Goal: Task Accomplishment & Management: Manage account settings

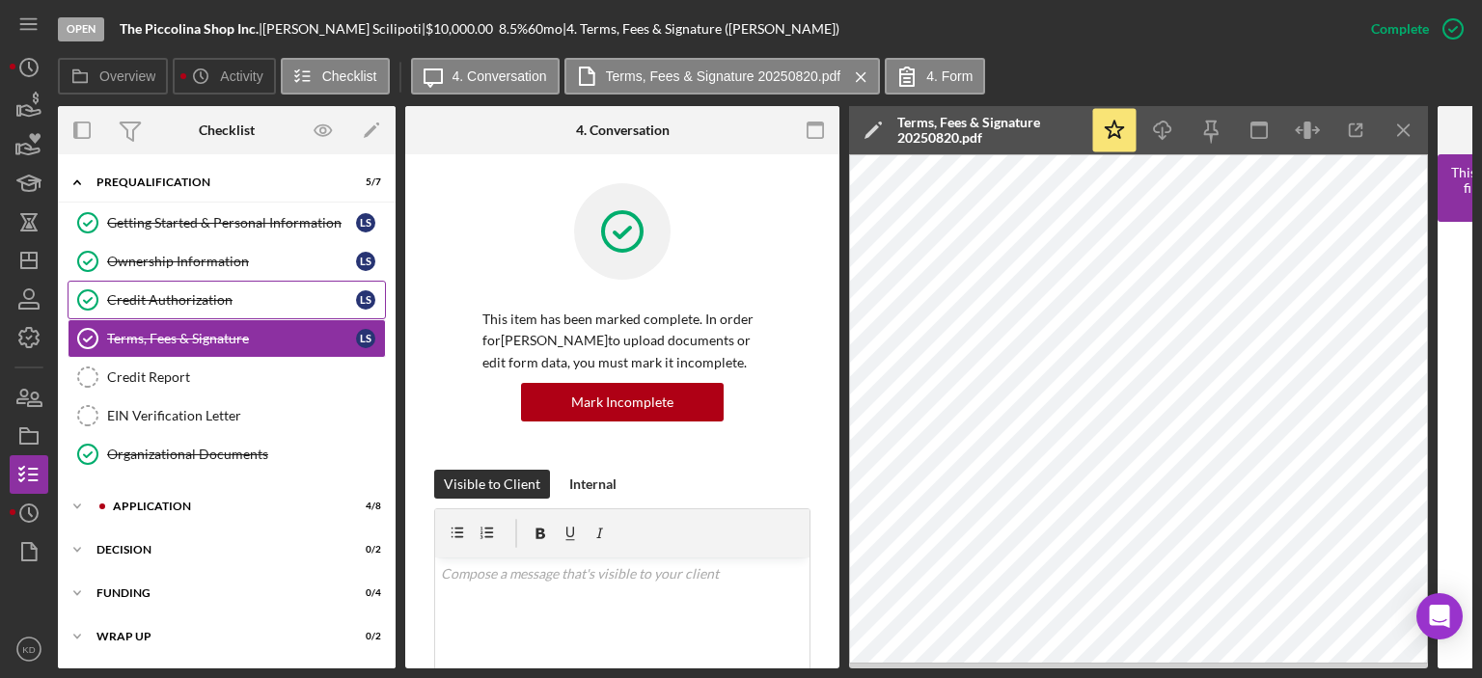
scroll to position [451, 0]
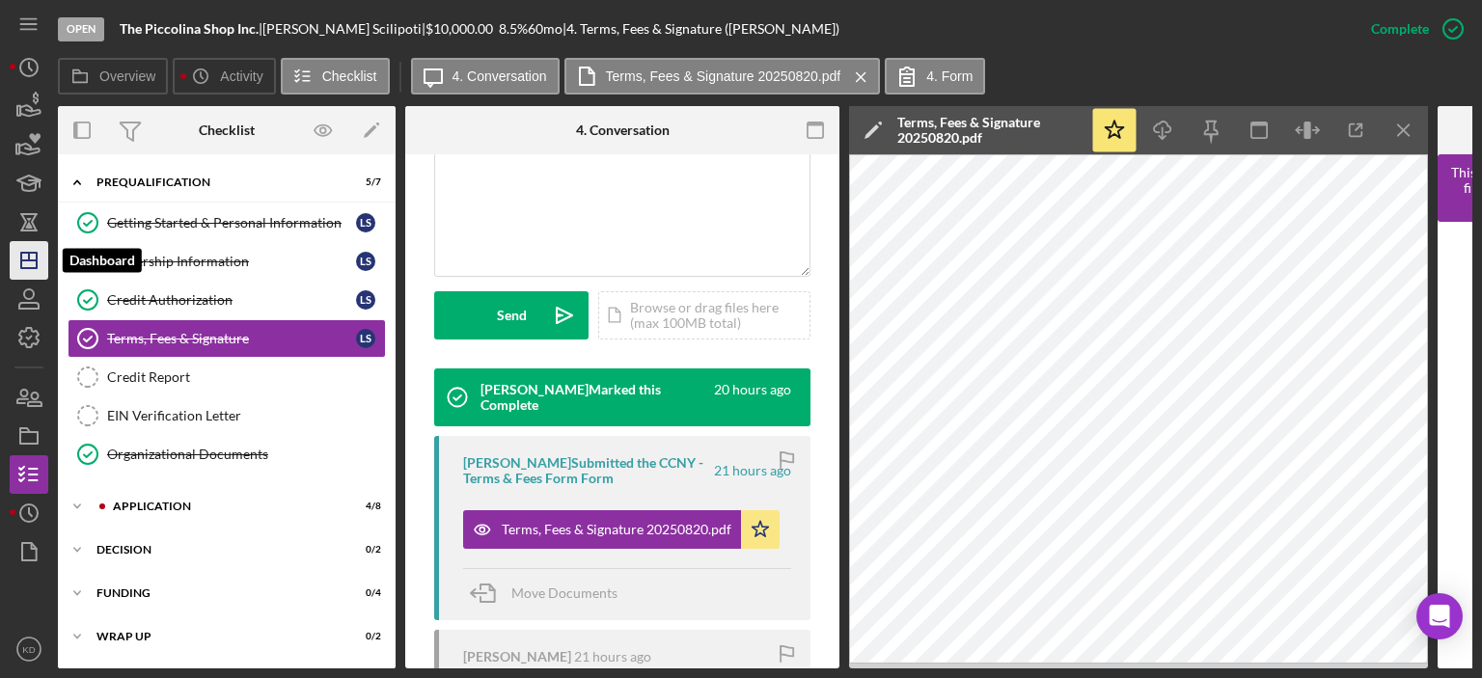
click at [36, 259] on polygon "button" at bounding box center [28, 260] width 15 height 15
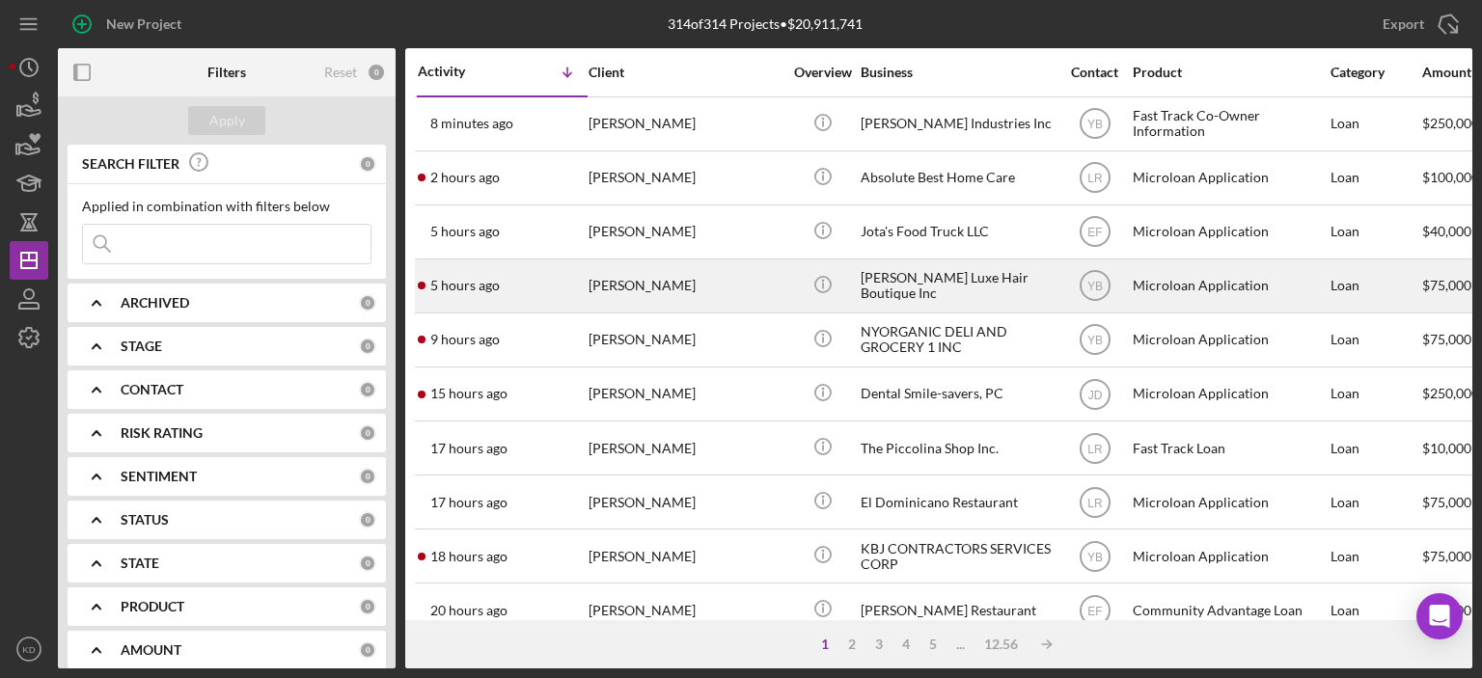
click at [691, 287] on div "[PERSON_NAME]" at bounding box center [685, 285] width 193 height 51
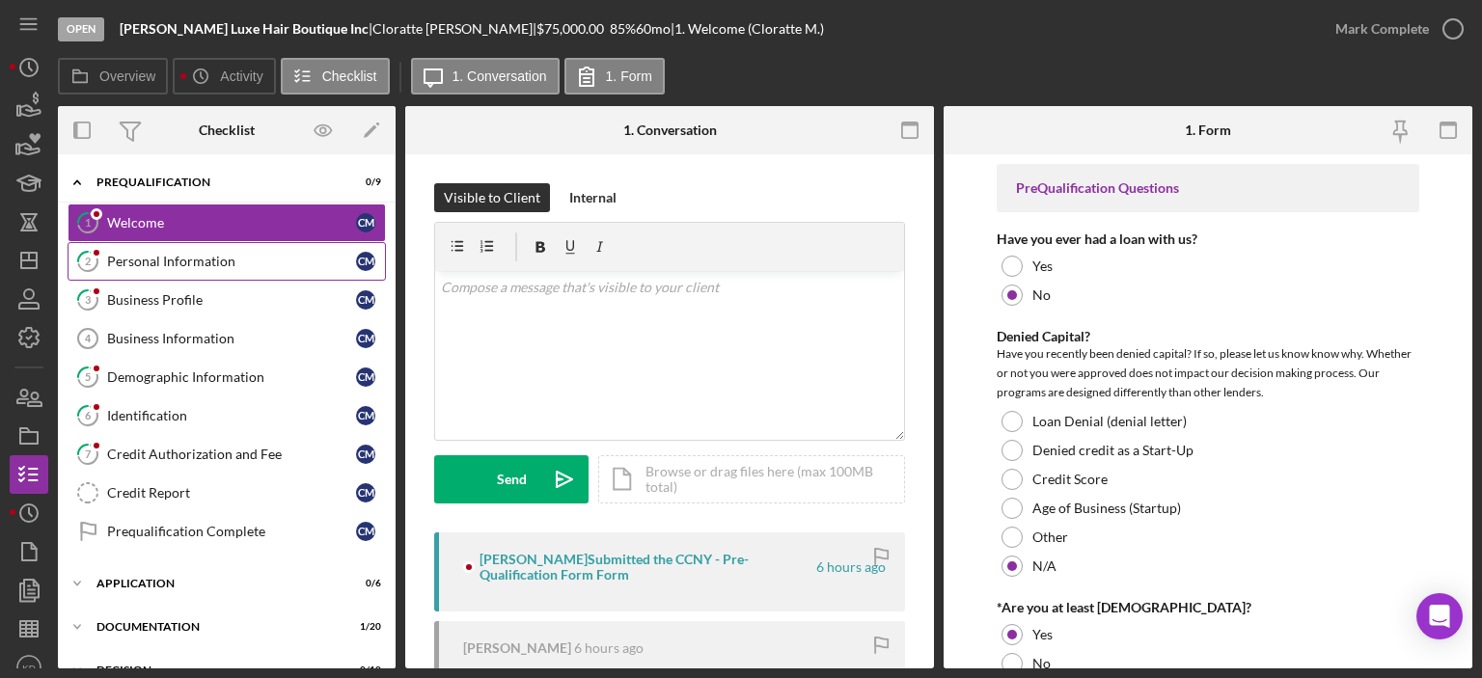
click at [186, 262] on div "Personal Information" at bounding box center [231, 261] width 249 height 15
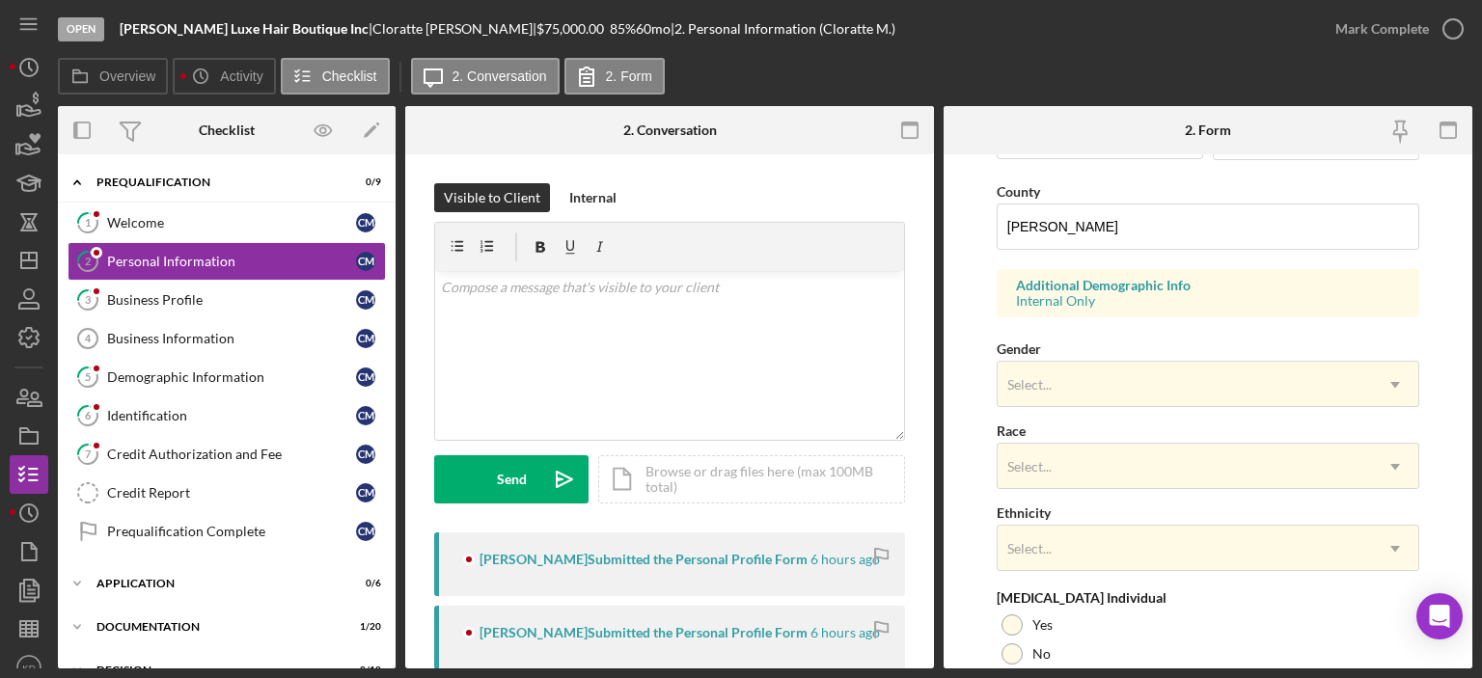
scroll to position [681, 0]
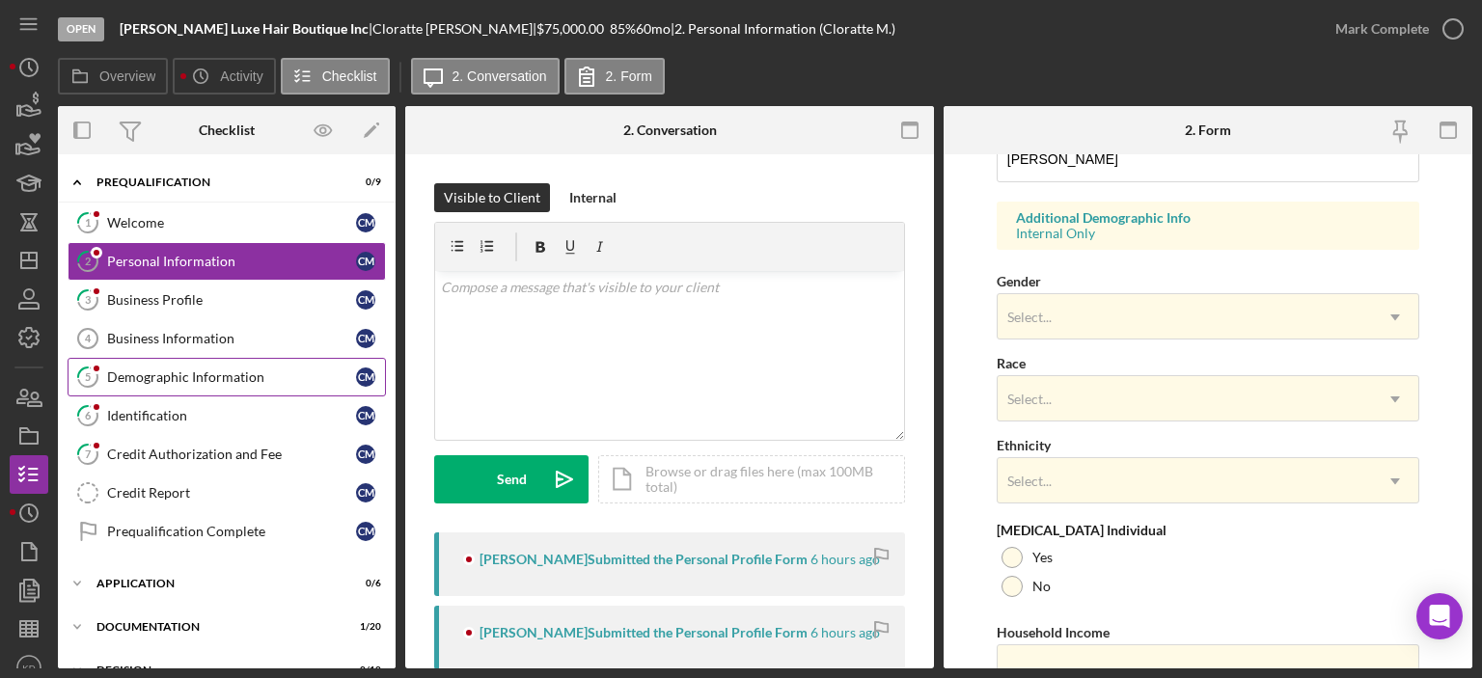
click at [224, 373] on div "Demographic Information" at bounding box center [231, 377] width 249 height 15
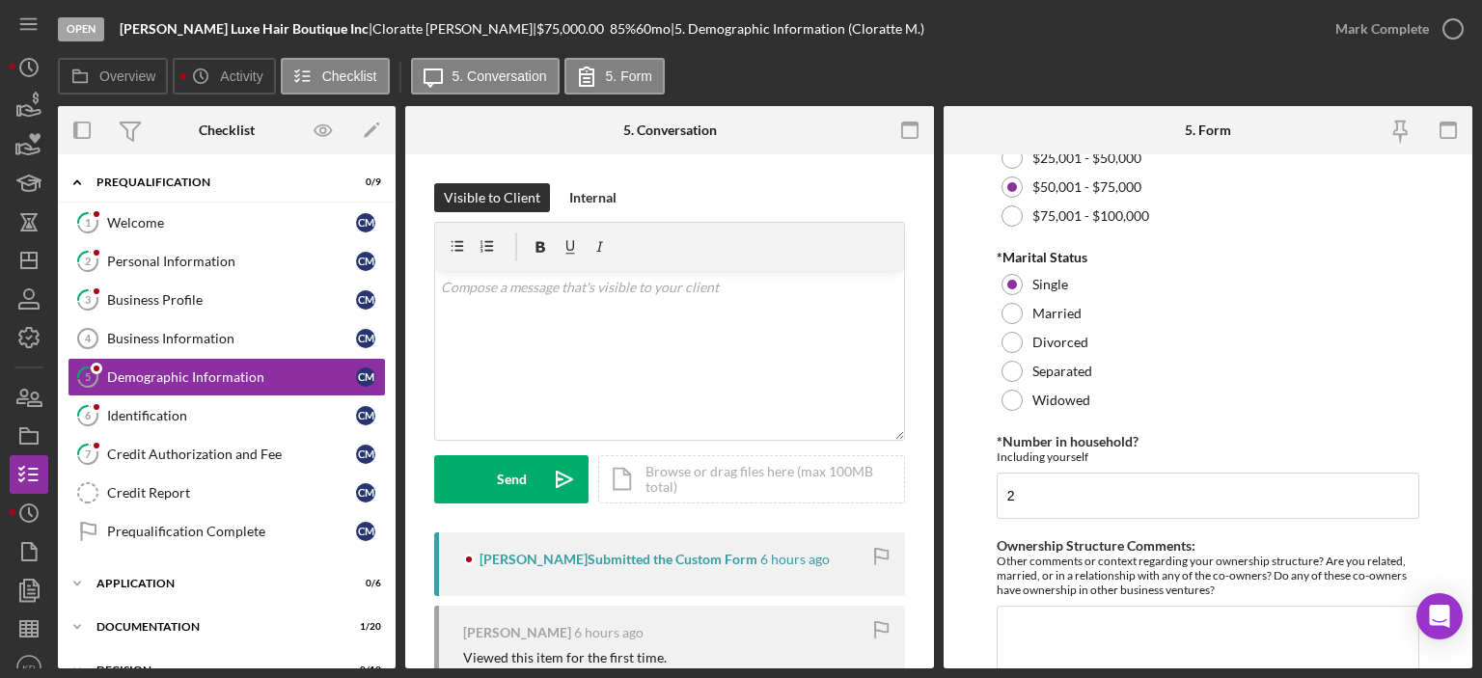
scroll to position [952, 0]
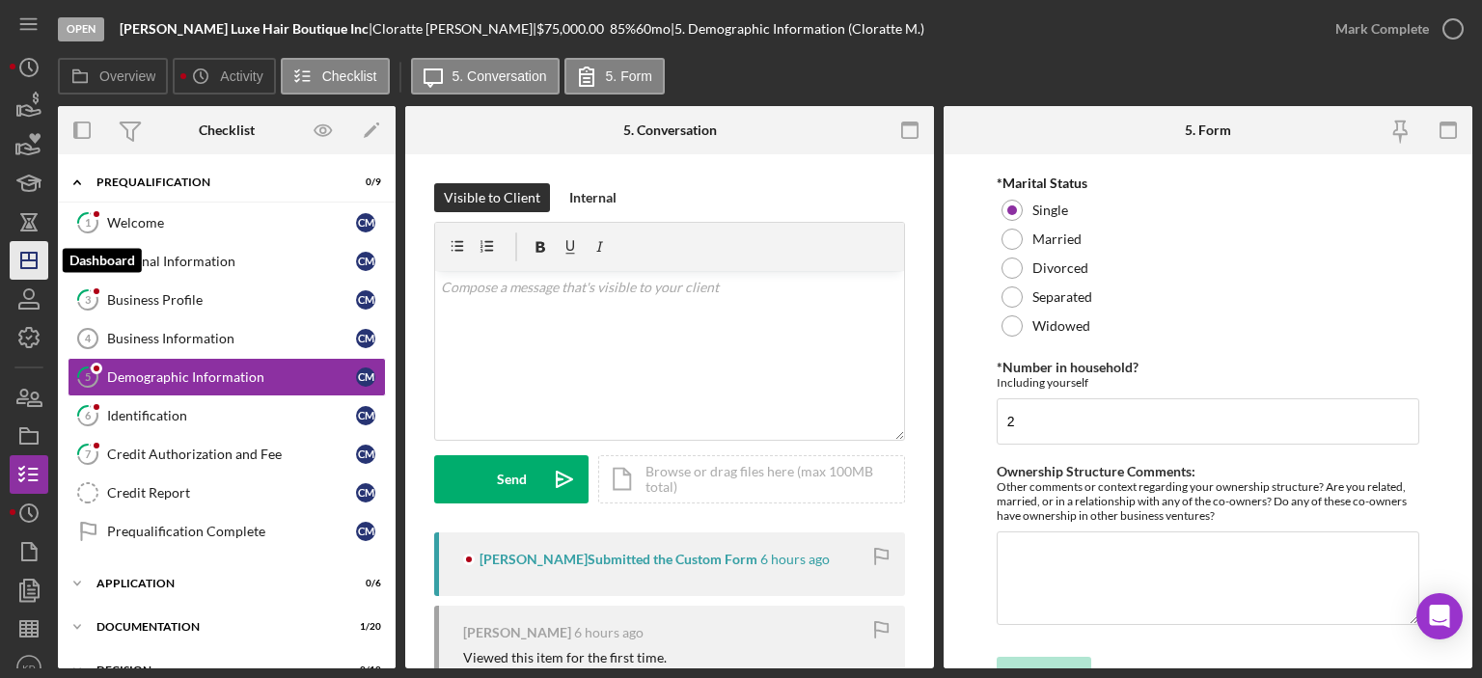
click at [31, 257] on icon "Icon/Dashboard" at bounding box center [29, 260] width 48 height 48
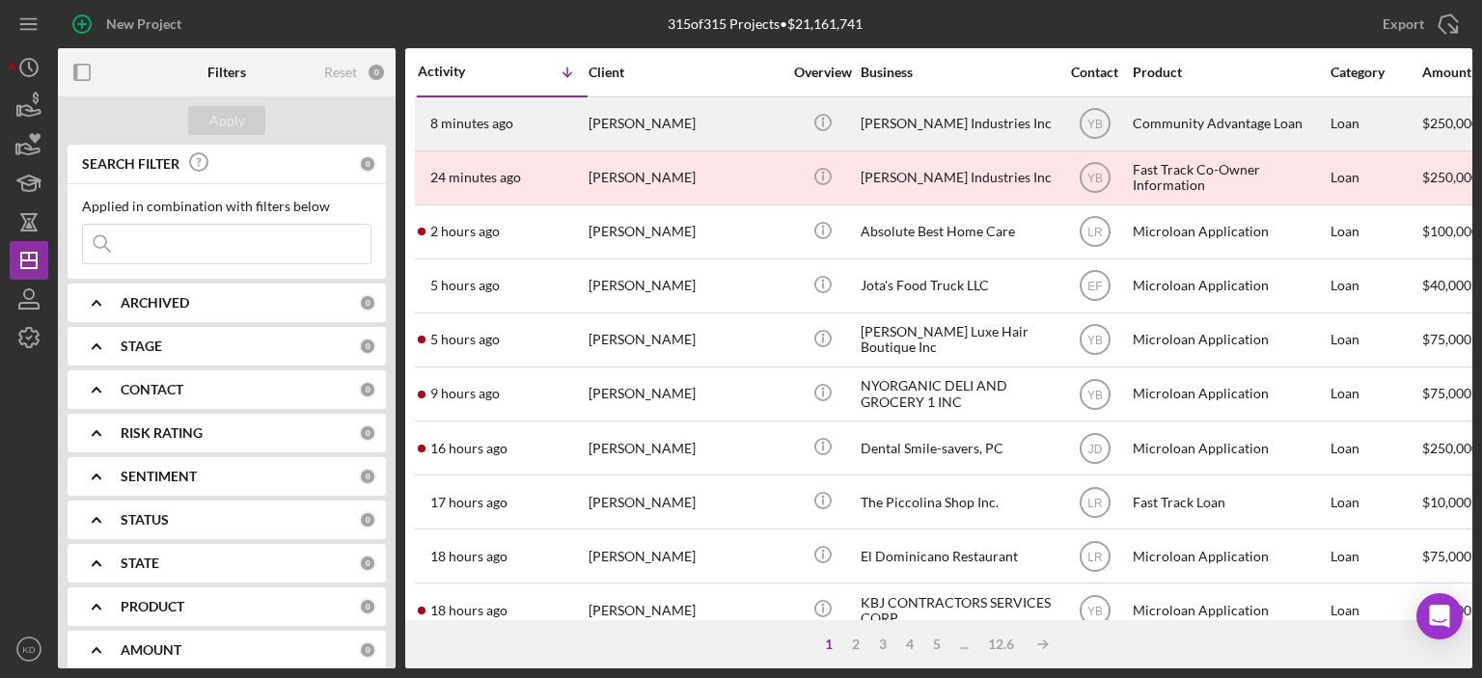
click at [712, 123] on div "[PERSON_NAME]" at bounding box center [685, 123] width 193 height 51
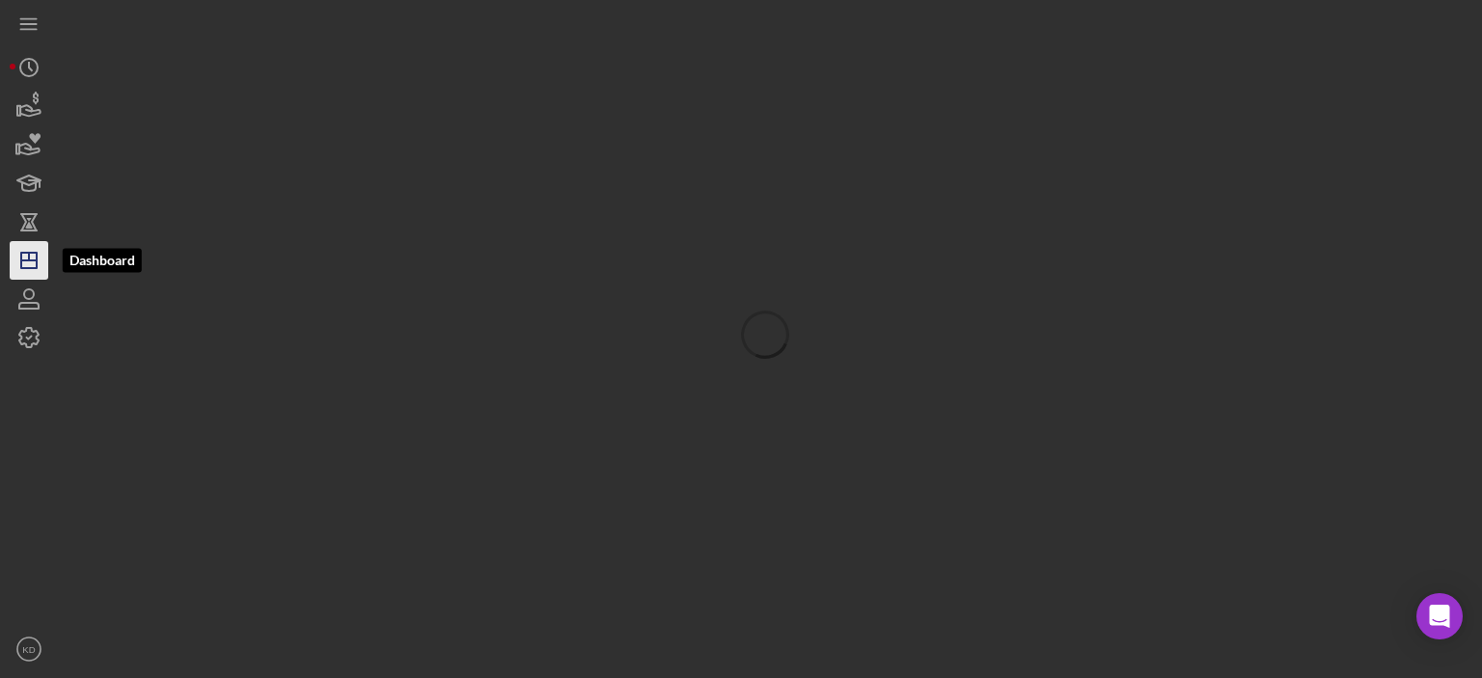
click at [32, 254] on icon "Icon/Dashboard" at bounding box center [29, 260] width 48 height 48
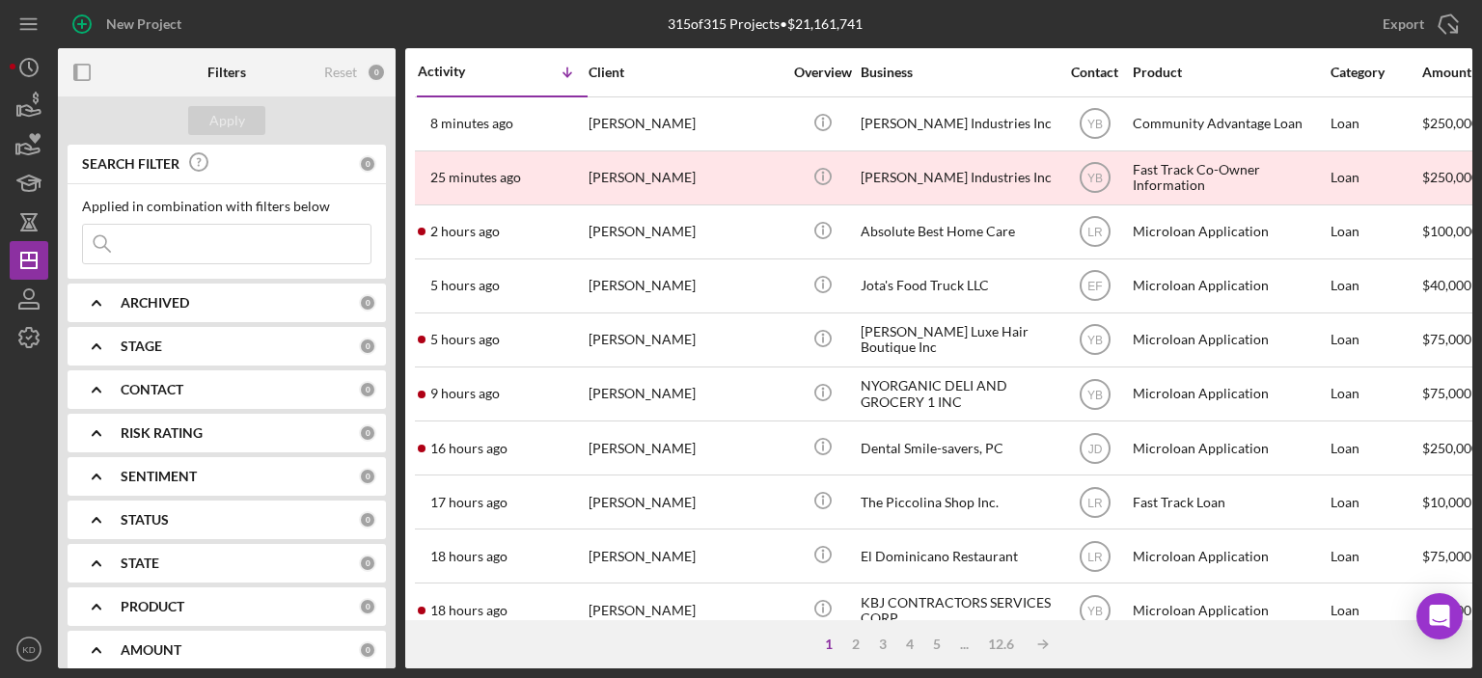
click at [974, 512] on div "The Piccolina Shop Inc." at bounding box center [957, 502] width 193 height 51
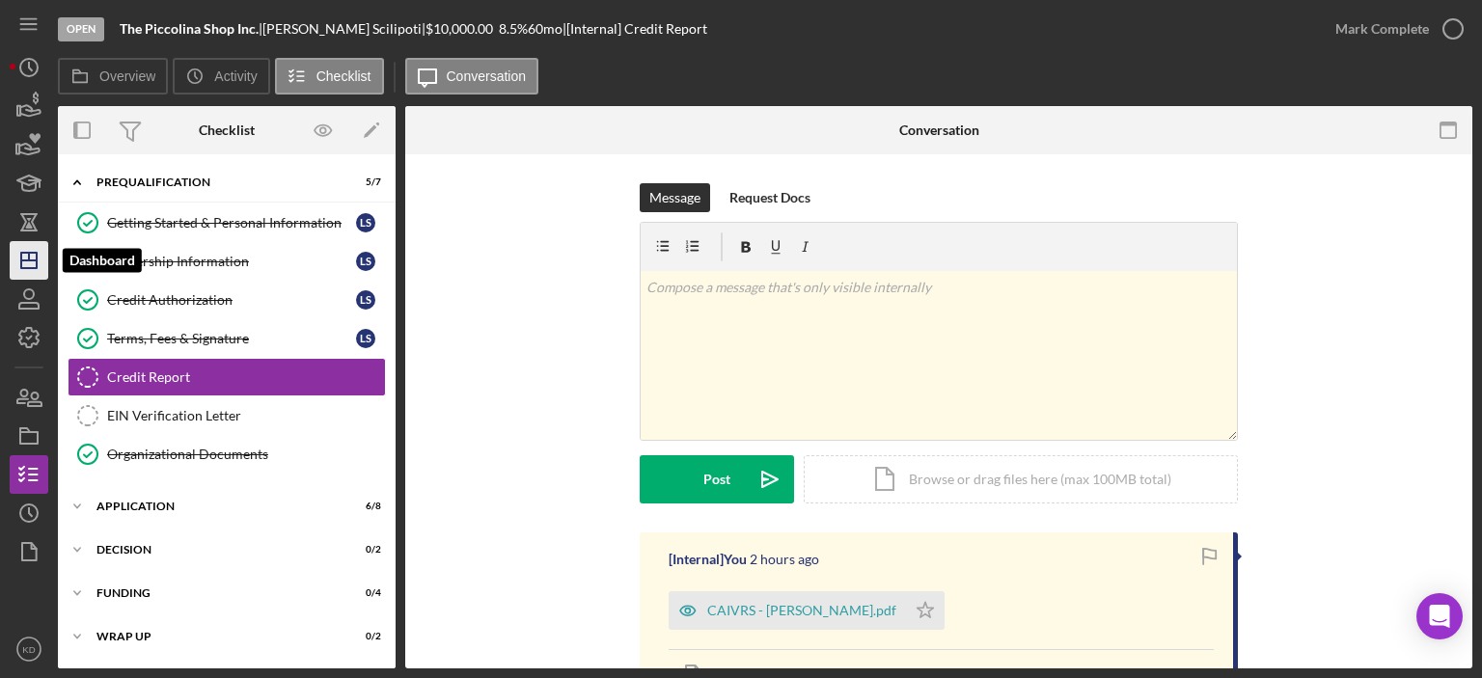
click at [19, 259] on icon "Icon/Dashboard" at bounding box center [29, 260] width 48 height 48
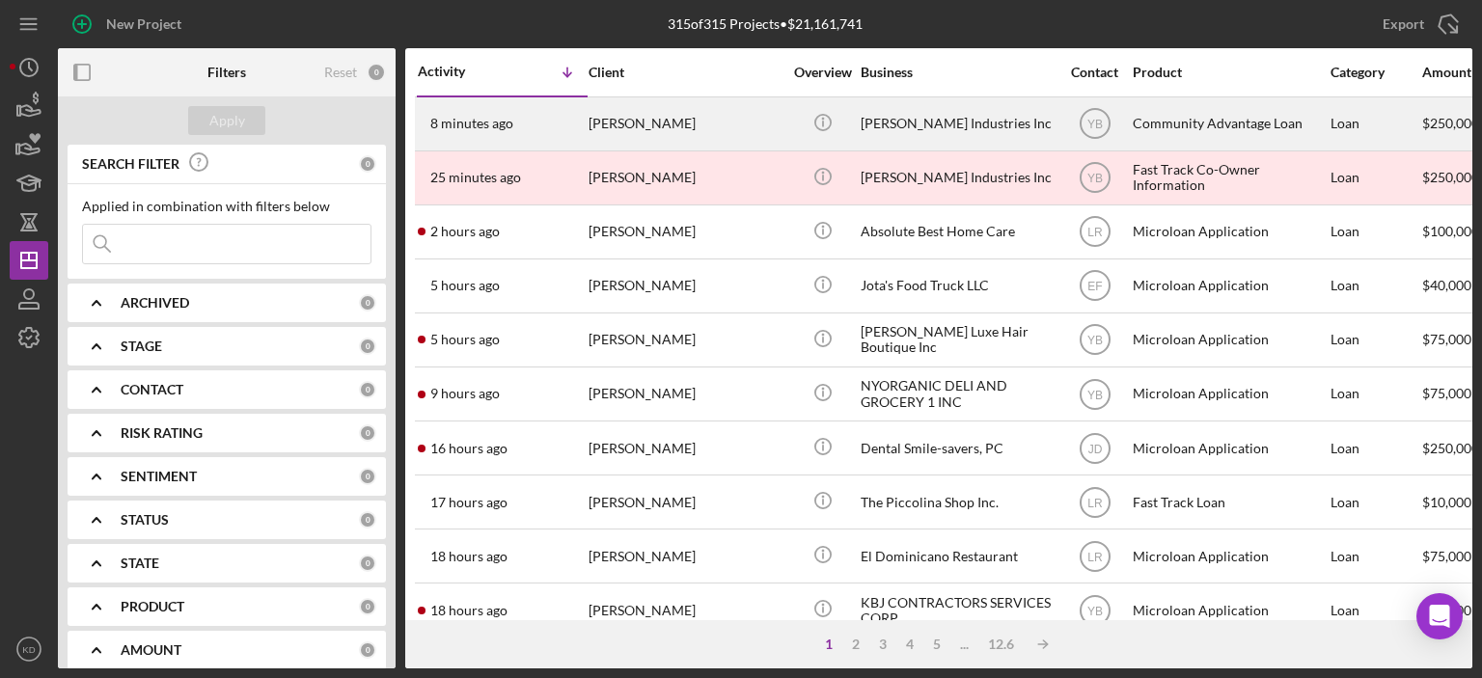
click at [847, 123] on div "Icon/Info" at bounding box center [822, 123] width 72 height 51
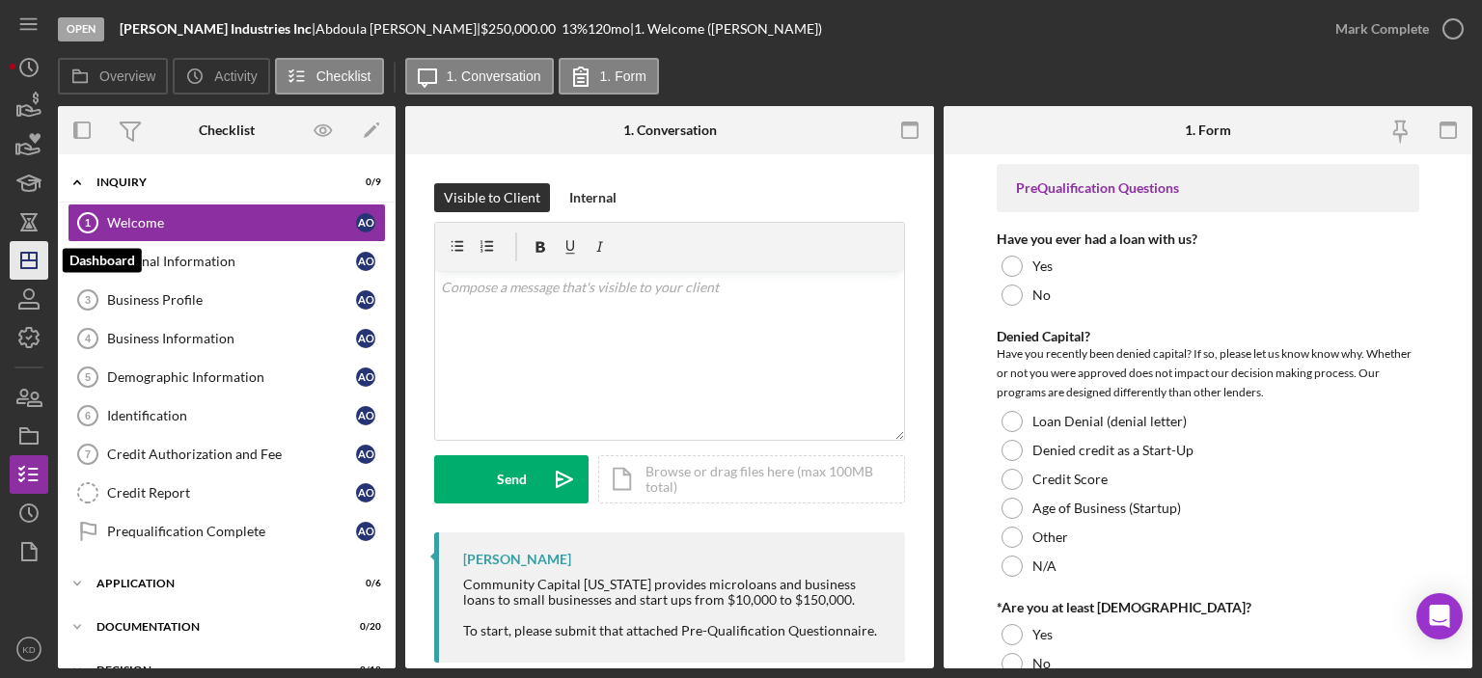
click at [39, 256] on icon "Icon/Dashboard" at bounding box center [29, 260] width 48 height 48
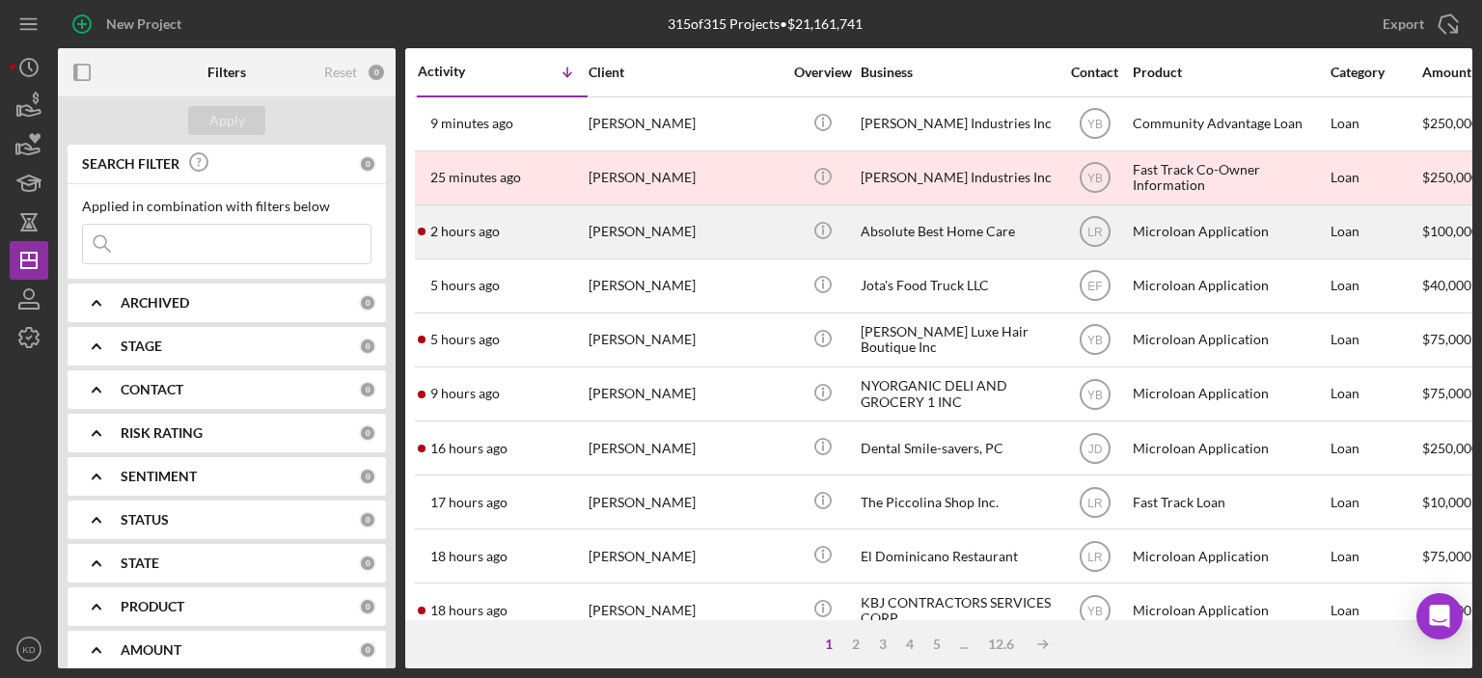
click at [714, 243] on div "[PERSON_NAME]" at bounding box center [685, 231] width 193 height 51
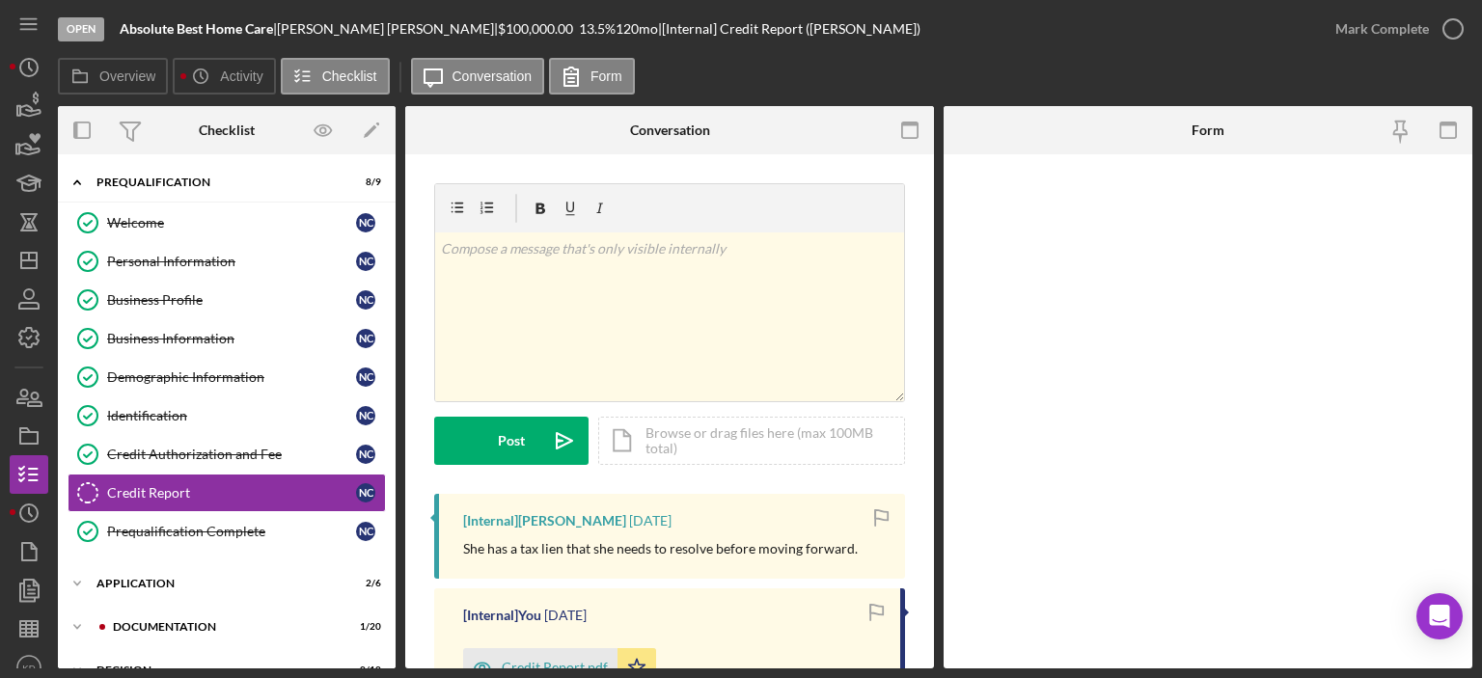
scroll to position [78, 0]
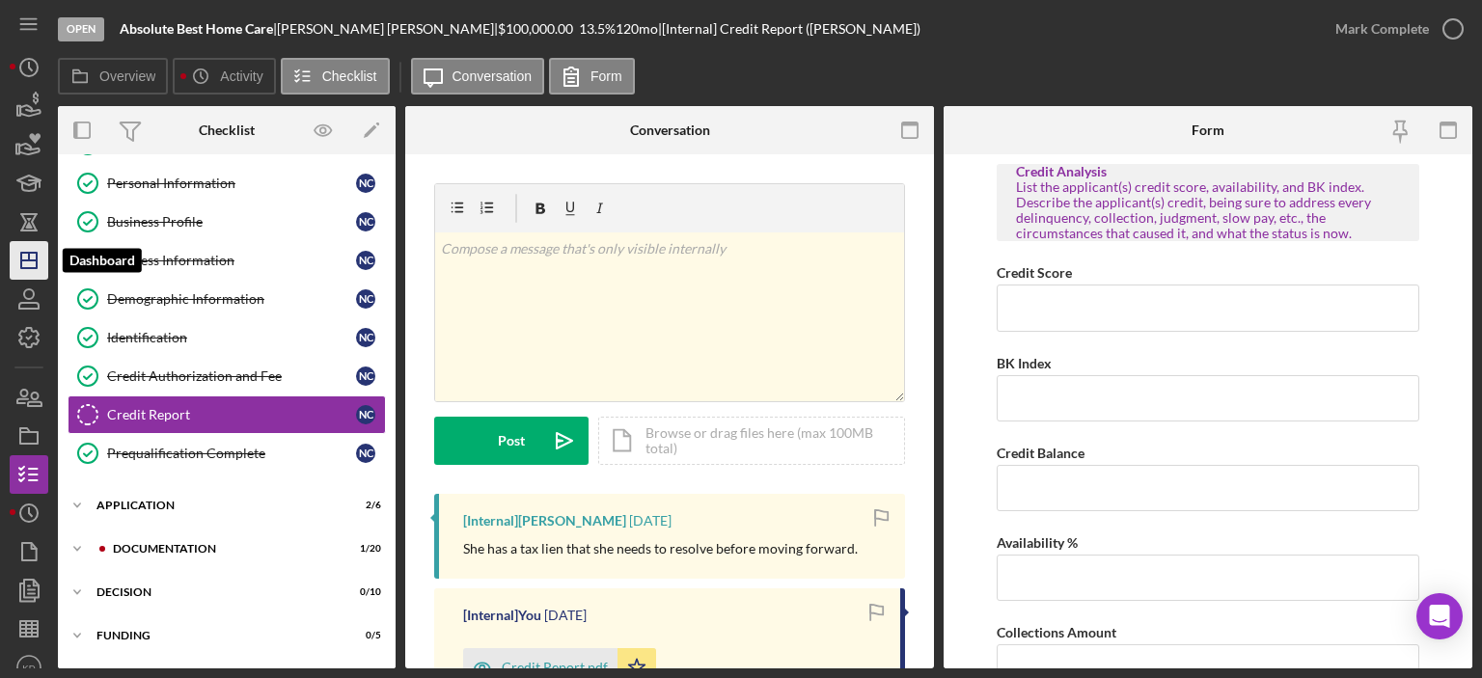
click at [37, 257] on polygon "button" at bounding box center [28, 260] width 15 height 15
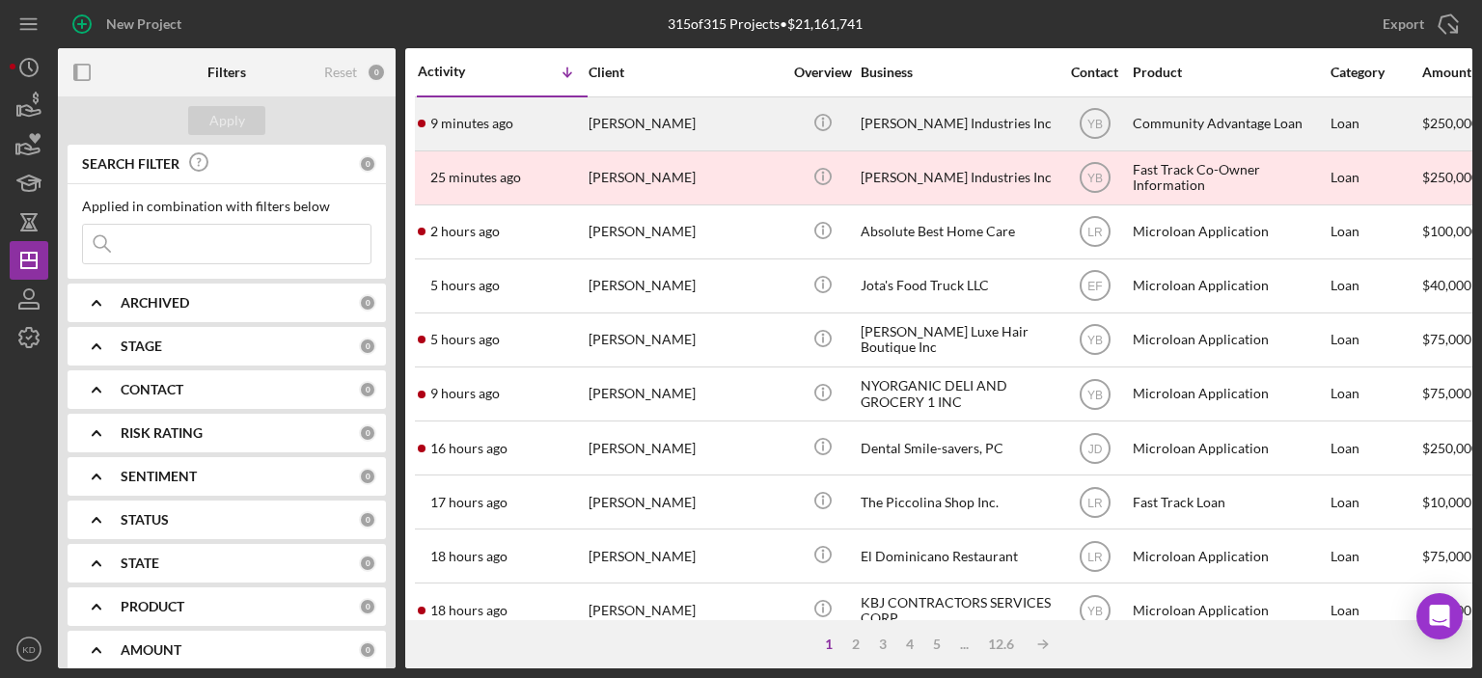
click at [626, 119] on div "[PERSON_NAME]" at bounding box center [685, 123] width 193 height 51
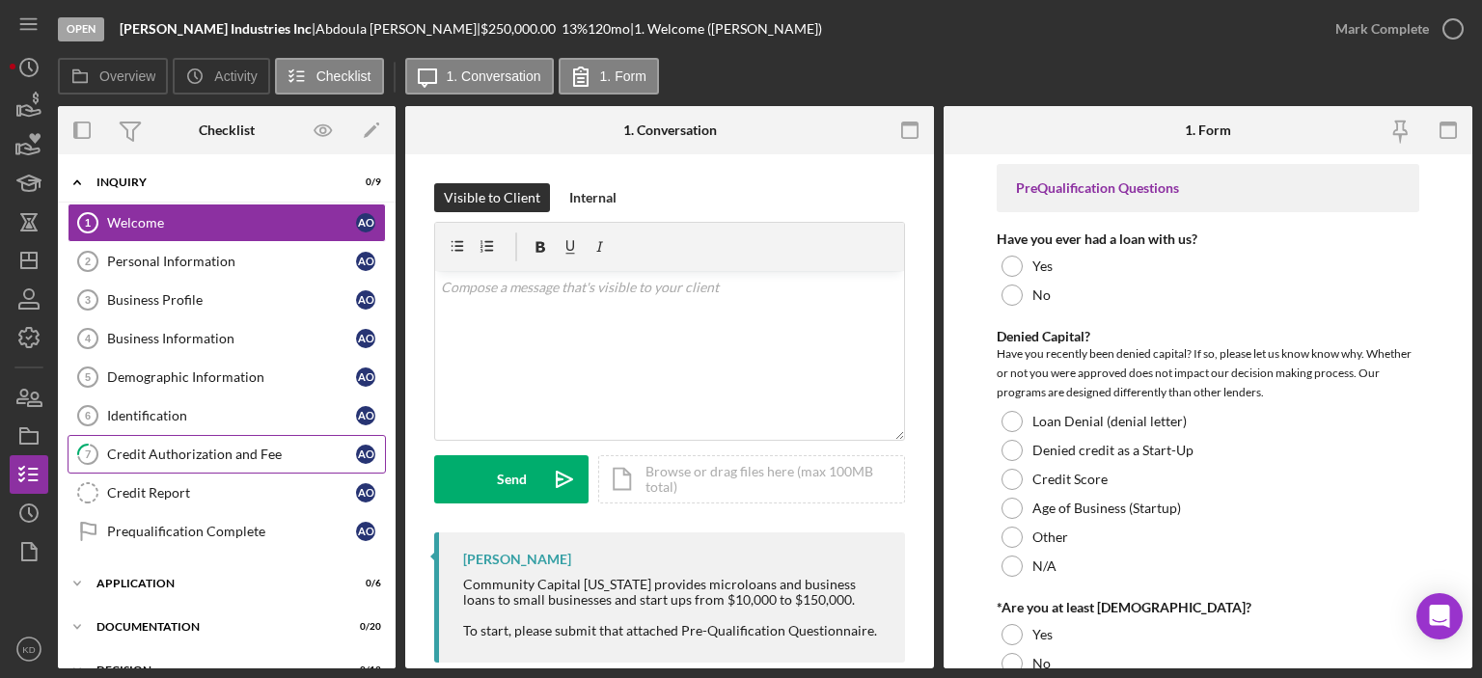
click at [212, 443] on link "7 Credit Authorization and Fee A O" at bounding box center [227, 454] width 318 height 39
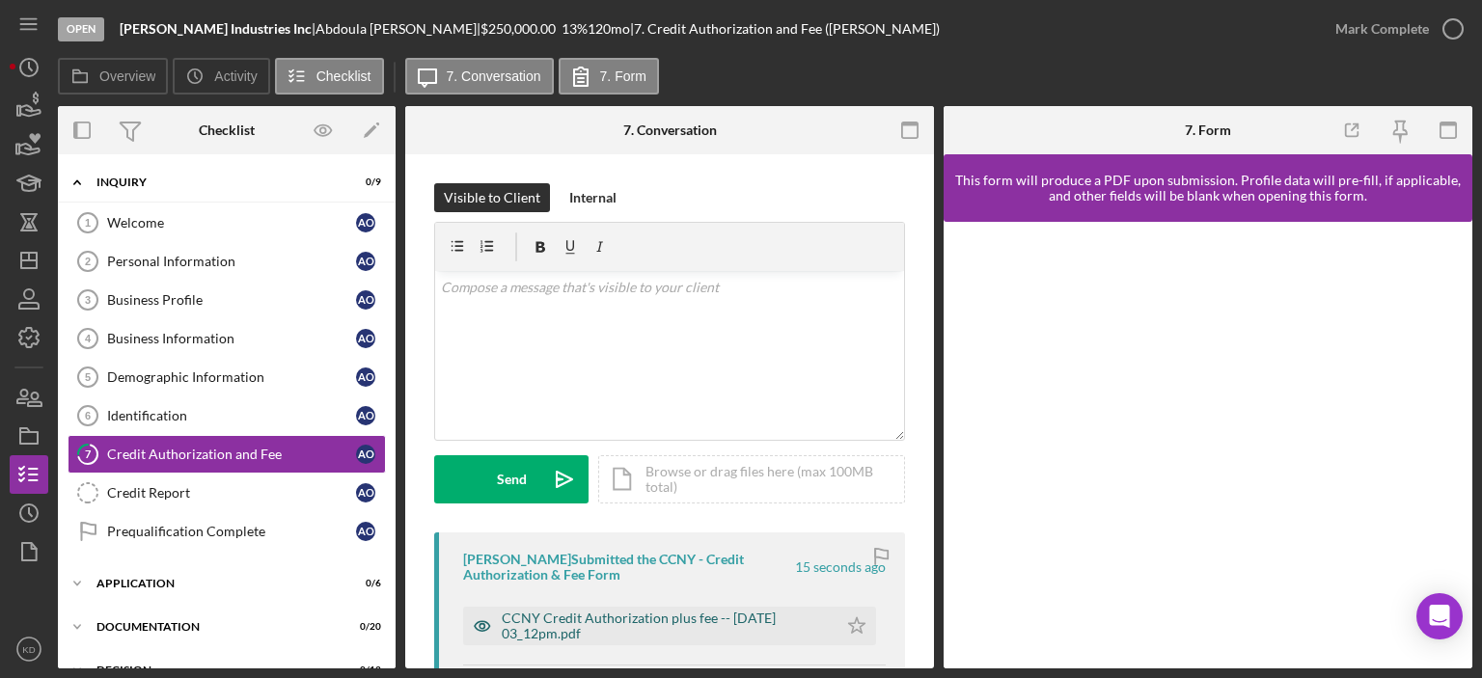
click at [726, 617] on div "CCNY Credit Authorization plus fee -- [DATE] 03_12pm.pdf" at bounding box center [665, 626] width 326 height 31
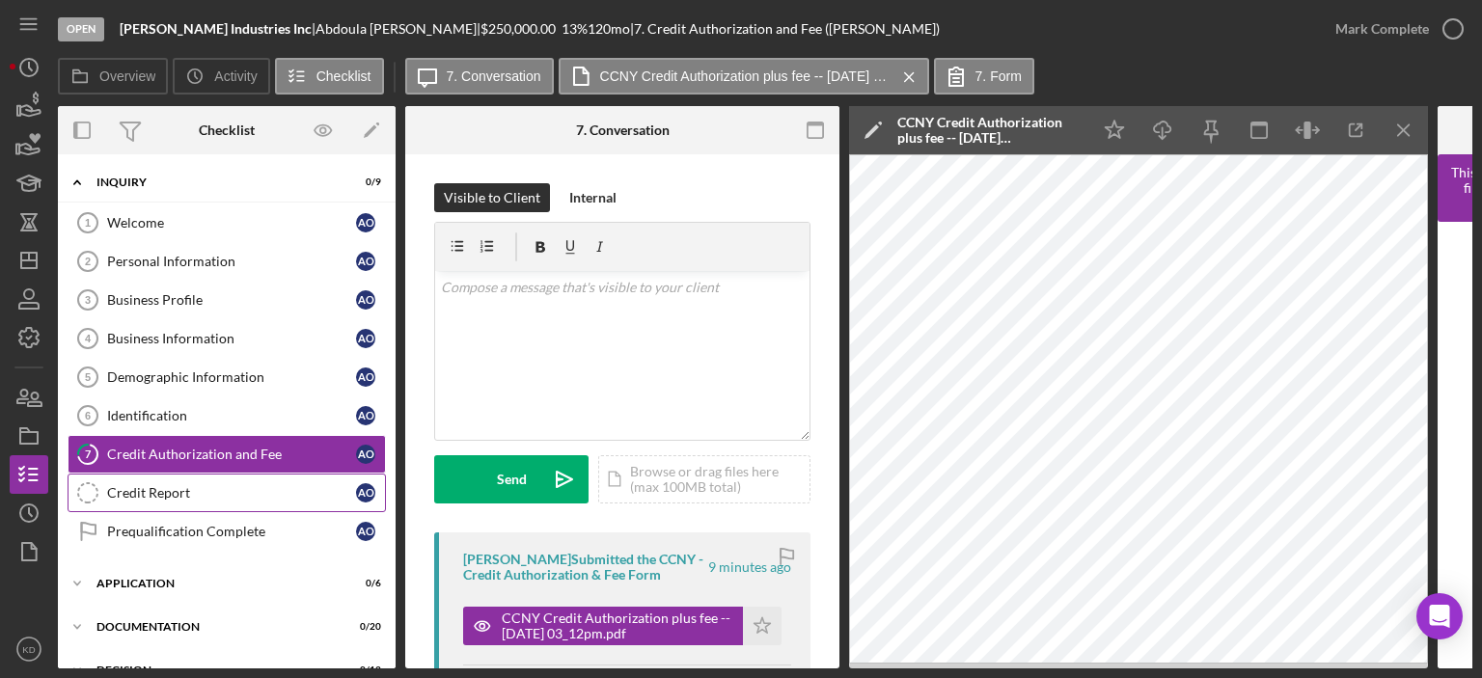
click at [123, 491] on div "Credit Report" at bounding box center [231, 492] width 249 height 15
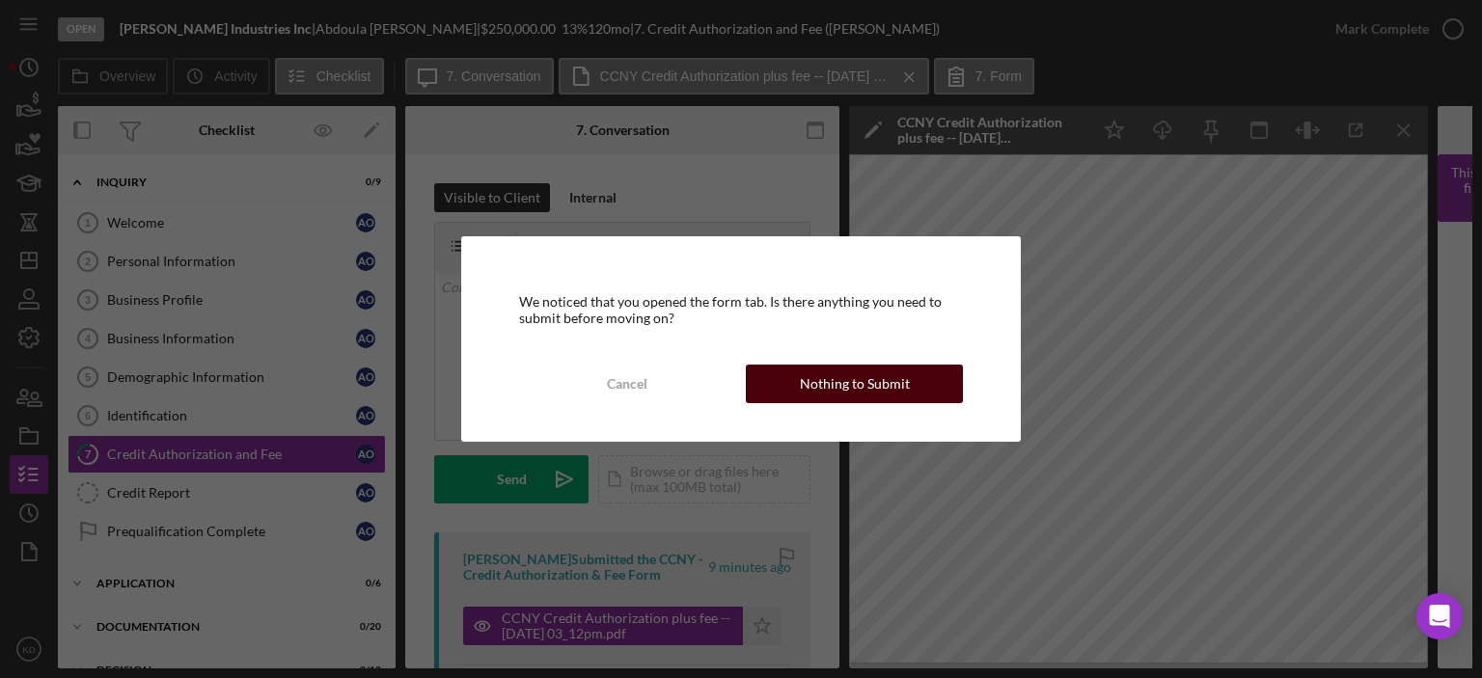
click at [791, 376] on button "Nothing to Submit" at bounding box center [854, 384] width 217 height 39
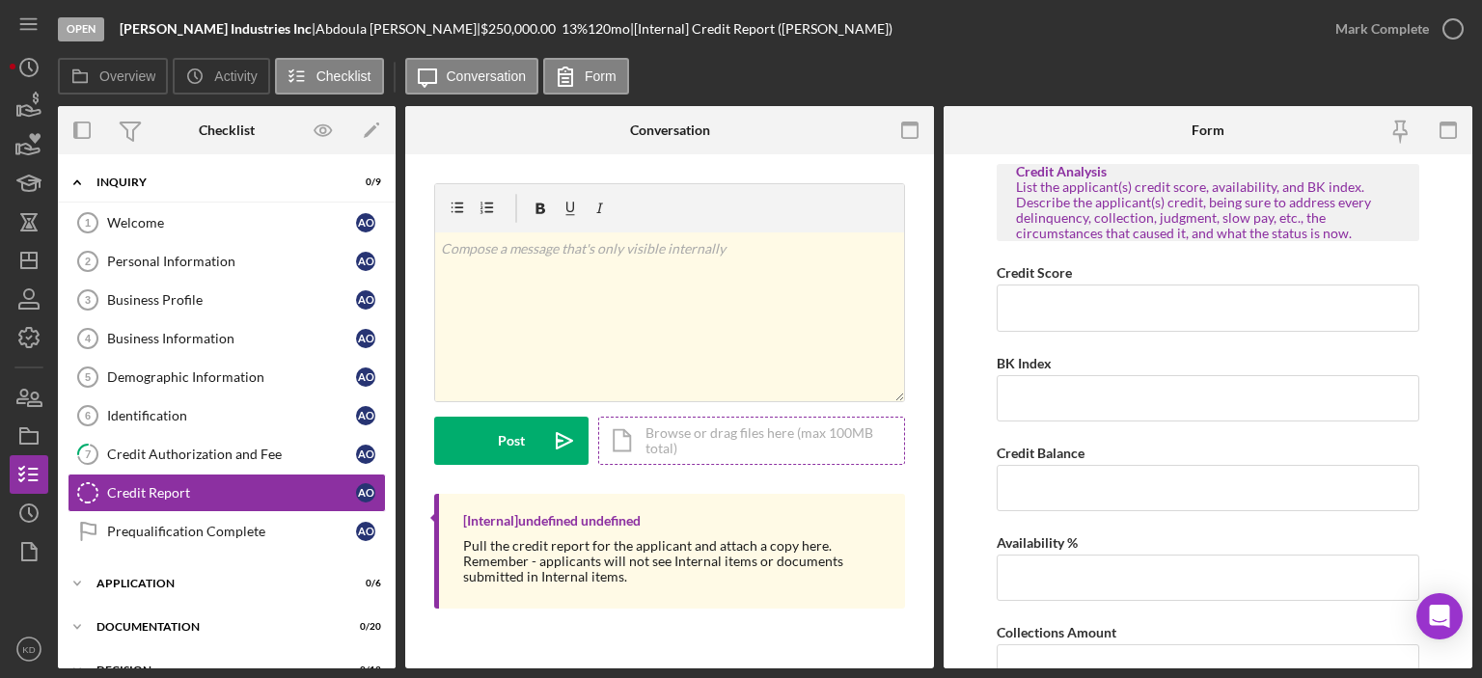
click at [695, 445] on div "Icon/Document Browse or drag files here (max 100MB total) Tap to choose files o…" at bounding box center [751, 441] width 307 height 48
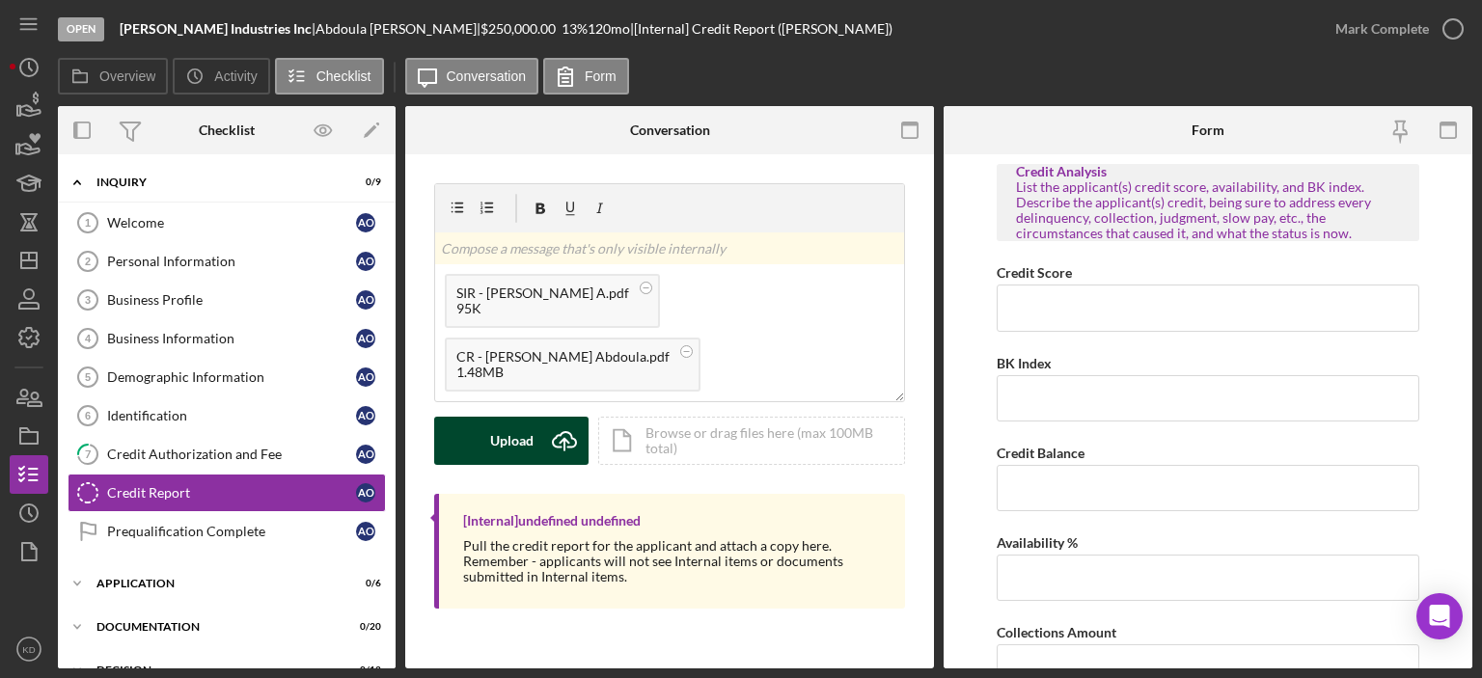
click at [523, 441] on div "Upload" at bounding box center [511, 441] width 43 height 48
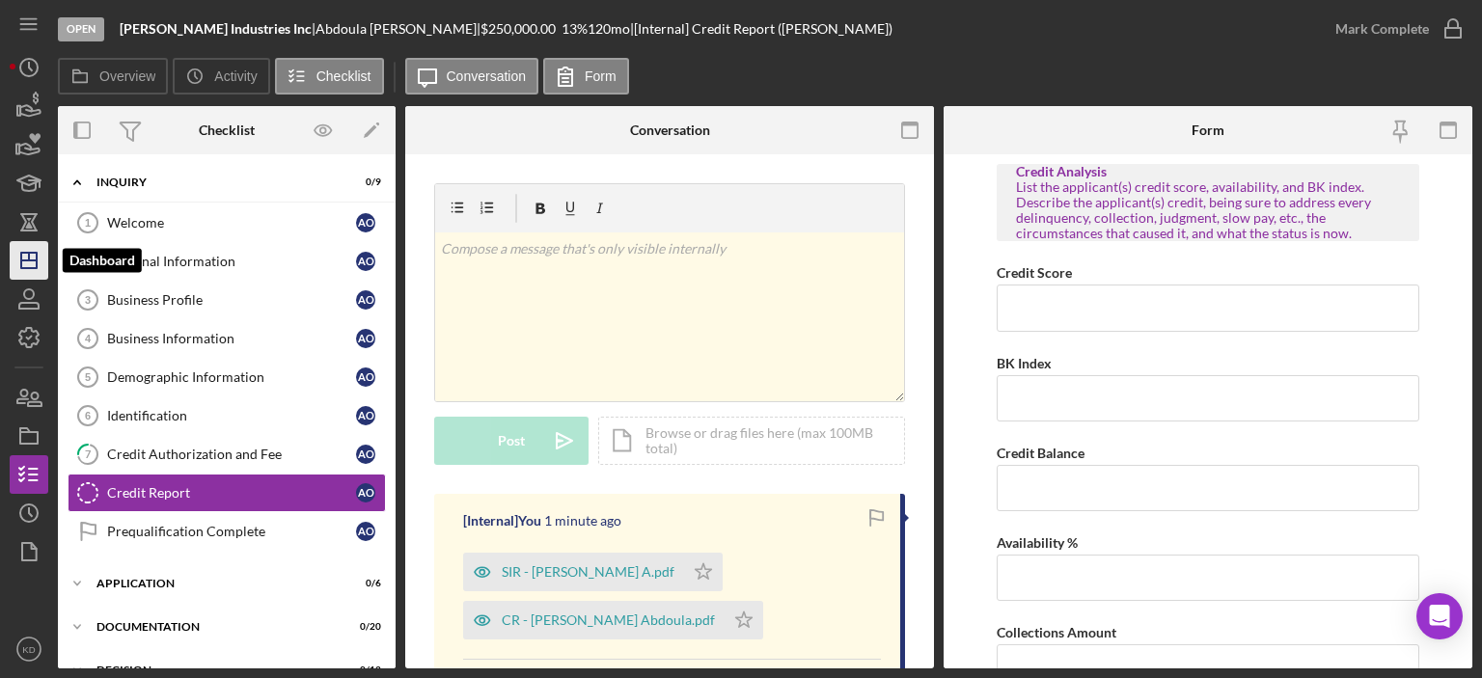
click at [29, 269] on icon "Icon/Dashboard" at bounding box center [29, 260] width 48 height 48
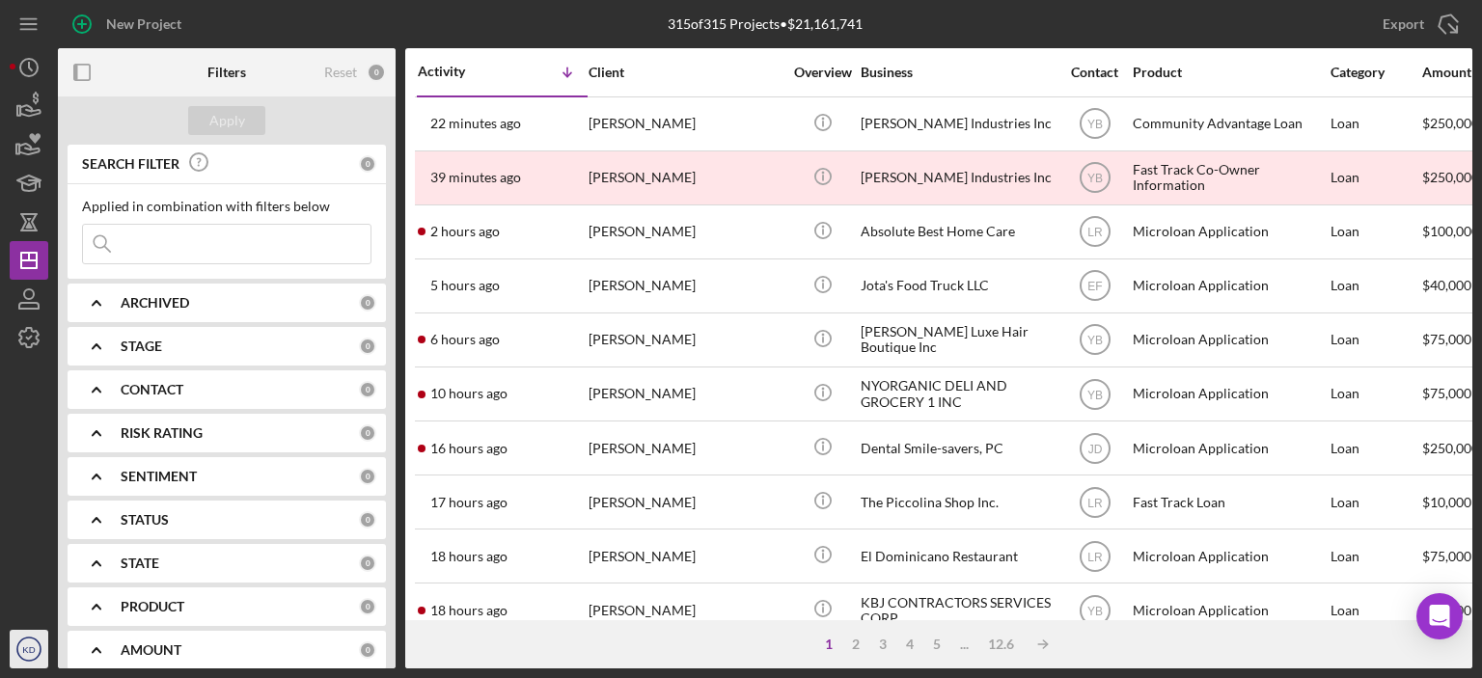
click at [27, 651] on text "KD" at bounding box center [28, 649] width 13 height 11
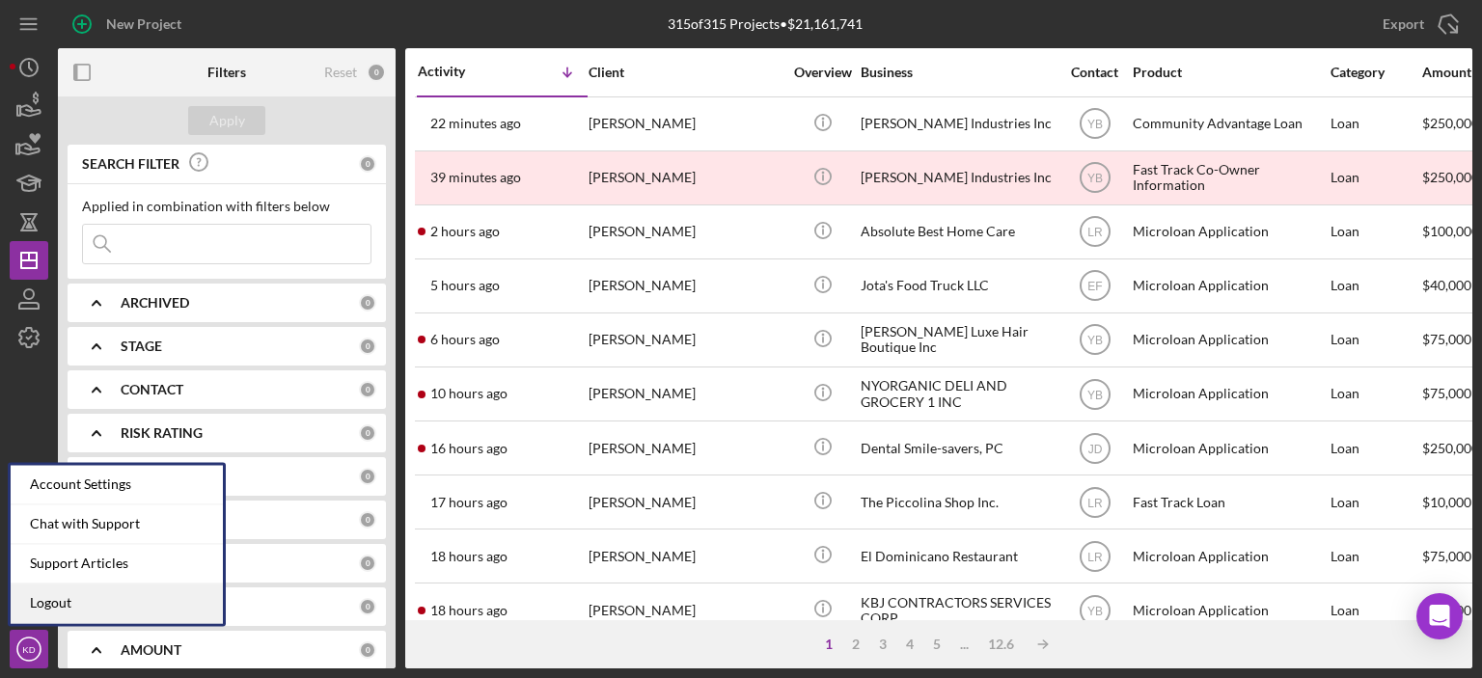
click at [31, 605] on link "Logout" at bounding box center [117, 604] width 212 height 40
